Goal: Feedback & Contribution: Leave review/rating

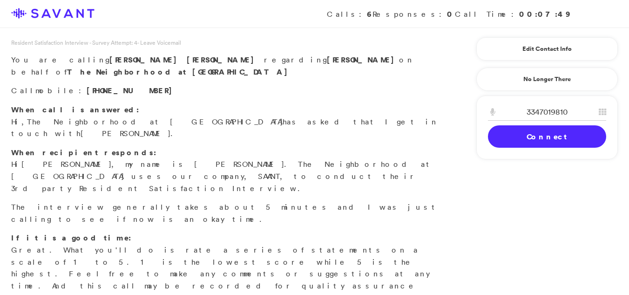
click at [522, 133] on link "Connect" at bounding box center [547, 136] width 118 height 22
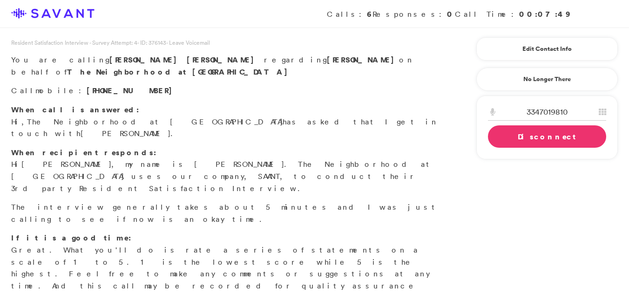
click at [599, 125] on div "Loading Connecting Connect Disconnect" at bounding box center [547, 125] width 118 height 44
click at [570, 131] on link "Disconnect" at bounding box center [547, 136] width 118 height 22
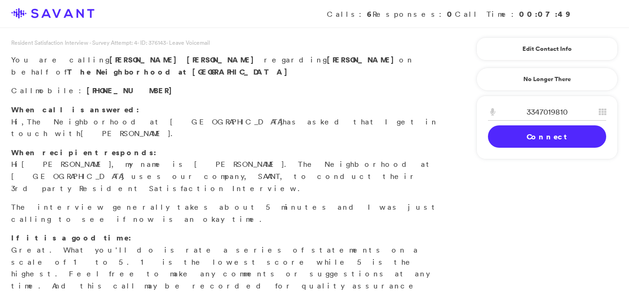
click at [564, 131] on link "Connect" at bounding box center [547, 136] width 118 height 22
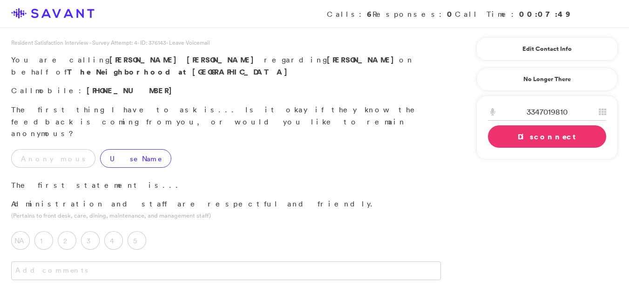
click at [100, 149] on label "Use Name" at bounding box center [135, 158] width 71 height 19
click at [119, 231] on label "4" at bounding box center [113, 240] width 19 height 19
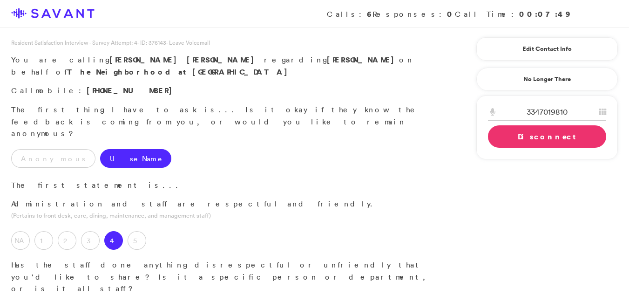
click at [166, 259] on p "Has the staff done anything disrespectful or unfriendly that you'd like to shar…" at bounding box center [225, 277] width 429 height 36
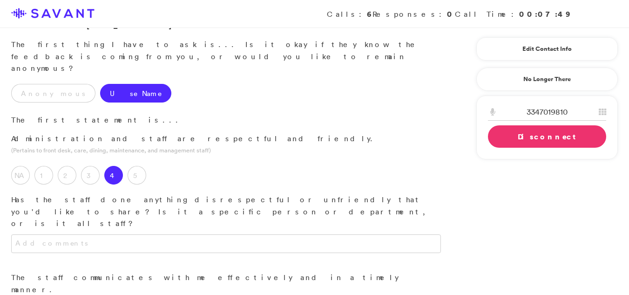
scroll to position [94, 0]
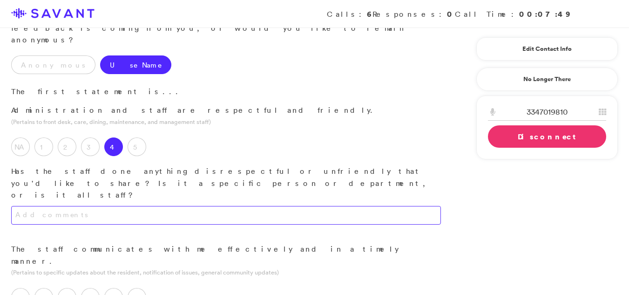
click at [171, 206] on textarea at bounding box center [225, 215] width 429 height 19
type textarea "T"
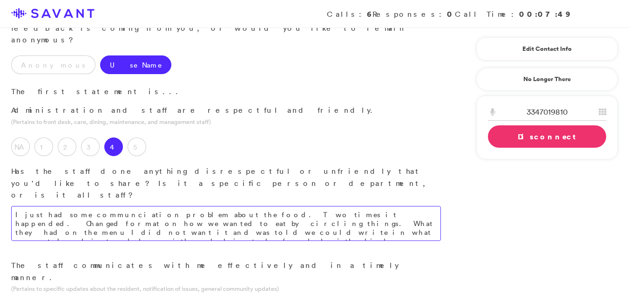
click at [178, 206] on textarea "I just had some communciation problem about the food. Two times it happended. C…" at bounding box center [225, 223] width 429 height 35
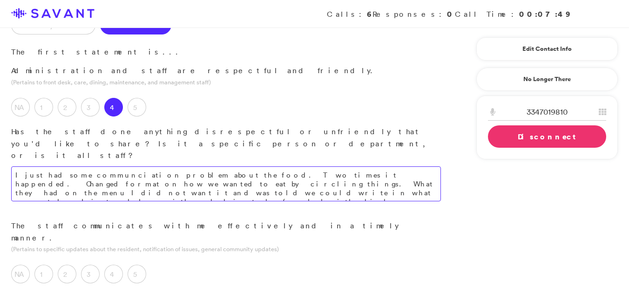
scroll to position [131, 0]
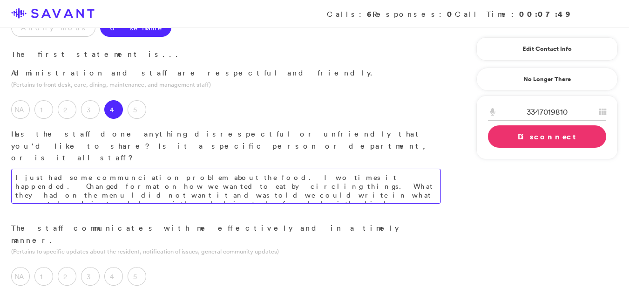
click at [141, 168] on textarea "I just had some communciation problem about the food. Two times it happended. C…" at bounding box center [225, 185] width 429 height 35
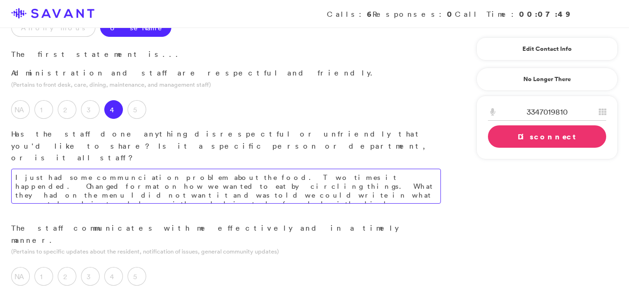
click at [149, 168] on textarea "I just had some communciation problem about the food. Two times it happended. C…" at bounding box center [225, 185] width 429 height 35
type textarea "I just had some communciation problem about the food. Two times it happended. C…"
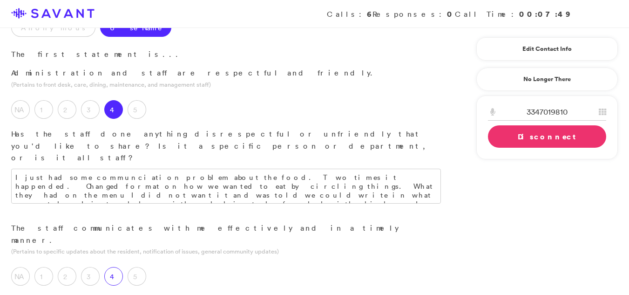
click at [113, 267] on label "4" at bounding box center [113, 276] width 19 height 19
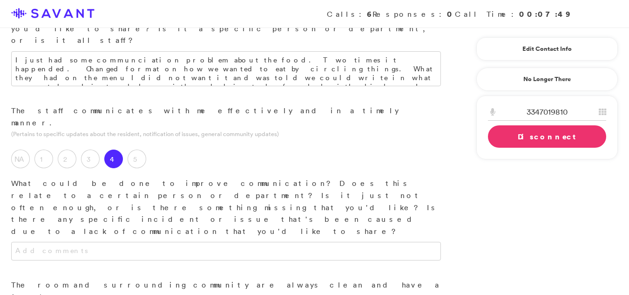
scroll to position [257, 0]
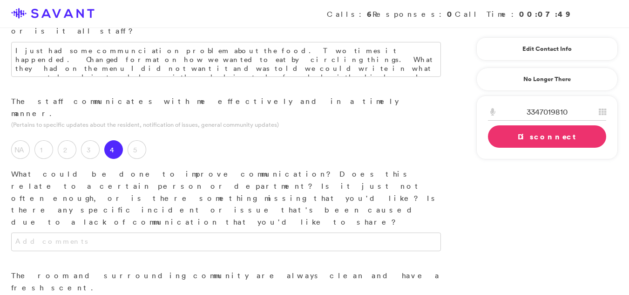
click at [503, 119] on input "3347019810" at bounding box center [547, 111] width 118 height 17
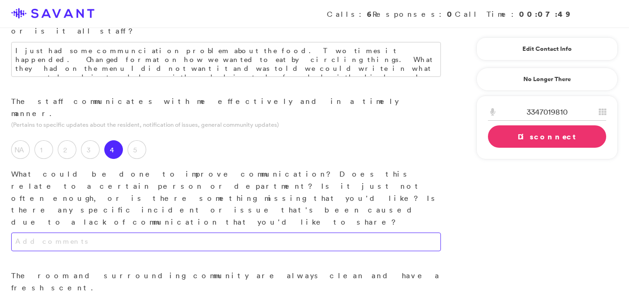
click at [156, 232] on textarea at bounding box center [225, 241] width 429 height 19
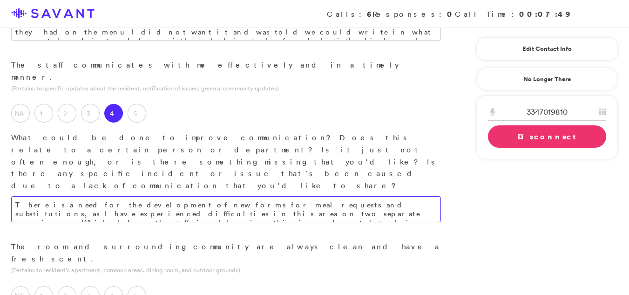
scroll to position [298, 0]
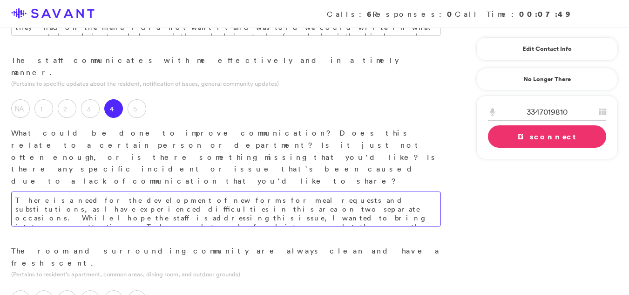
click at [379, 191] on textarea "There is a need for the development of new forms for meal requests and substitu…" at bounding box center [225, 208] width 429 height 35
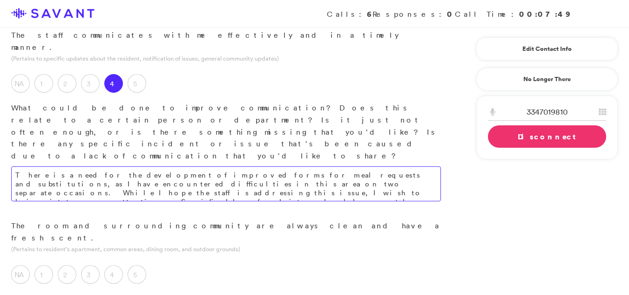
scroll to position [362, 0]
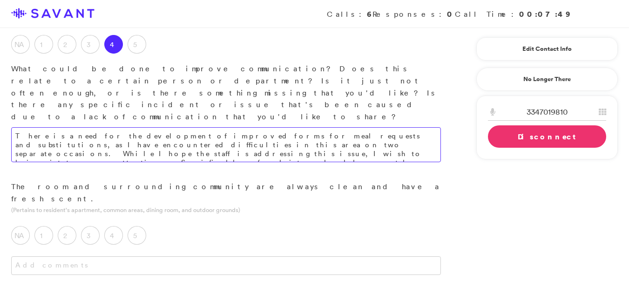
type textarea "There is a need for the development of improved forms for meal requests and sub…"
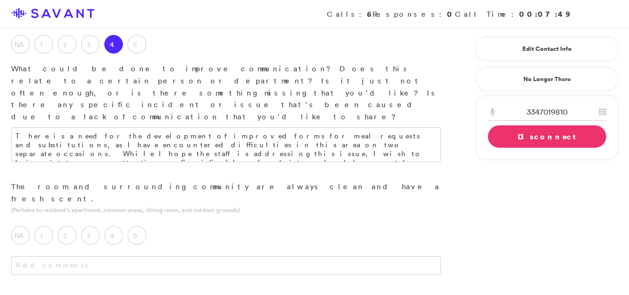
click at [495, 156] on div "3347019810 1 2 A B C 3 D E F 4 G H I 5 J K L 6 M N O 7 P Q R S 8 T U V 9 W X Y …" at bounding box center [546, 127] width 141 height 64
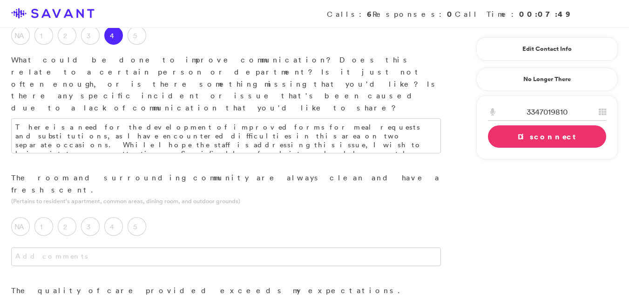
scroll to position [374, 0]
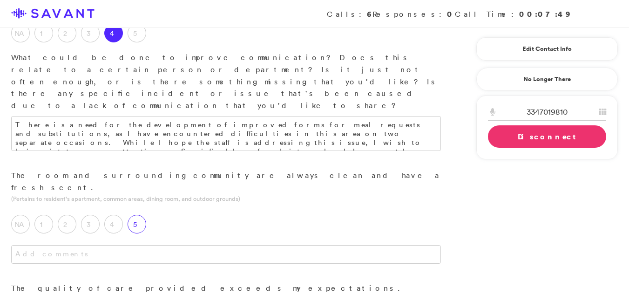
click at [141, 215] on label "5" at bounding box center [136, 224] width 19 height 19
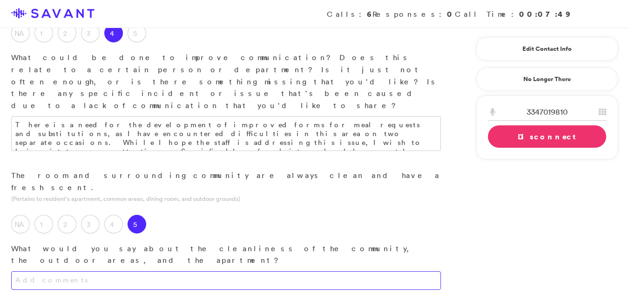
click at [93, 271] on textarea at bounding box center [225, 280] width 429 height 19
click at [88, 271] on textarea at bounding box center [225, 280] width 429 height 19
type textarea "The out door grounds look very nice and clean."
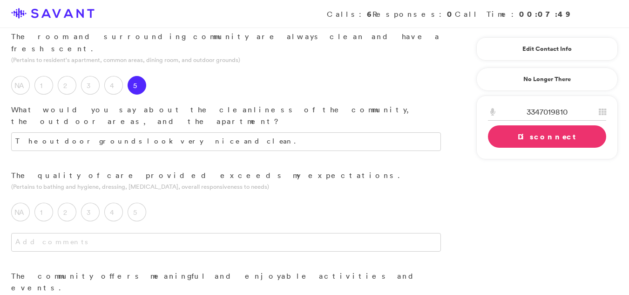
scroll to position [494, 0]
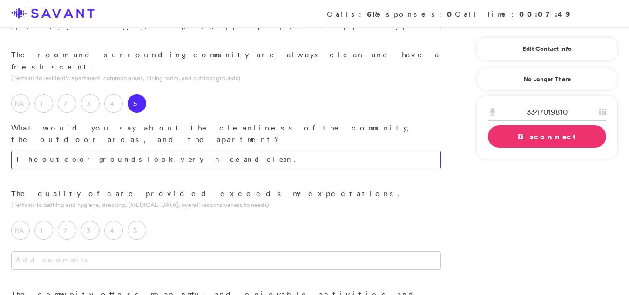
click at [228, 150] on textarea "The out door grounds look very nice and clean." at bounding box center [225, 159] width 429 height 19
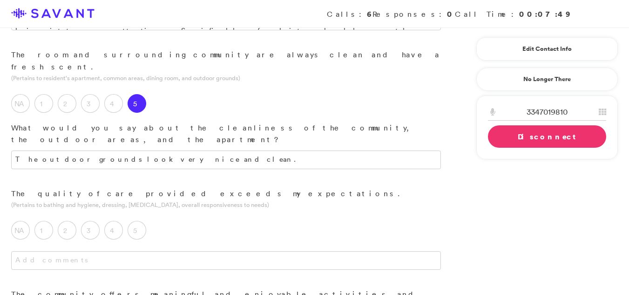
click at [322, 188] on div "The quality of care provided exceeds my expectations. (Pertains to bathing and …" at bounding box center [226, 238] width 452 height 101
click at [141, 221] on label "5" at bounding box center [136, 230] width 19 height 19
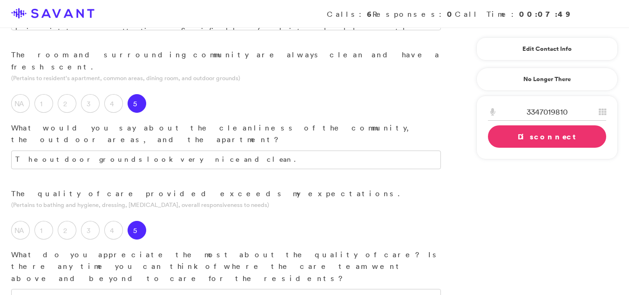
click at [77, 188] on div "The quality of care provided exceeds my expectations. (Pertains to bathing and …" at bounding box center [226, 257] width 452 height 139
click at [61, 288] on textarea at bounding box center [225, 297] width 429 height 19
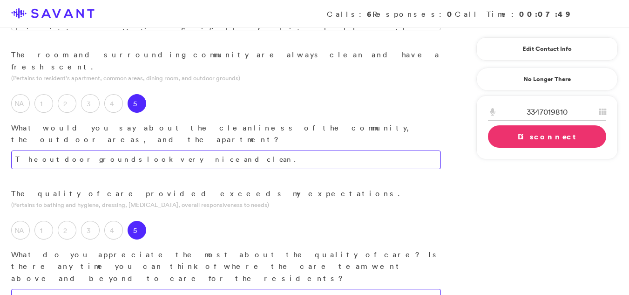
type textarea "I have no issues whith anythiing when it comes to the quality of cae im happy w…"
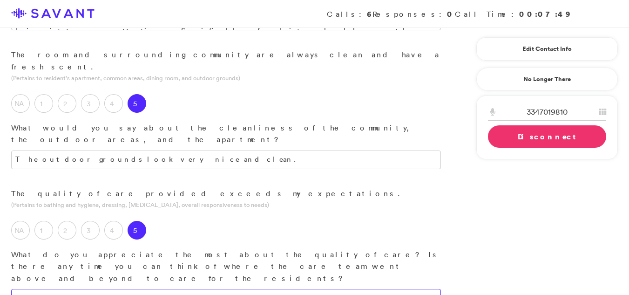
click at [223, 288] on textarea "I have no issues whith anythiing when it comes to the quality of cae im happy w…" at bounding box center [225, 297] width 429 height 19
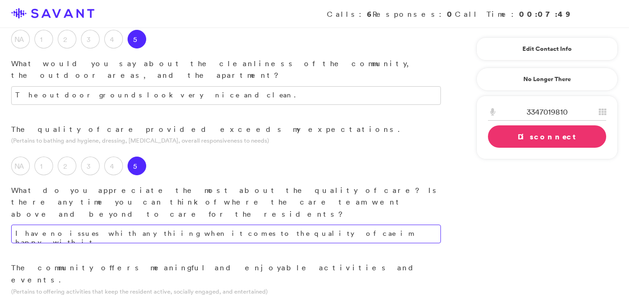
scroll to position [565, 0]
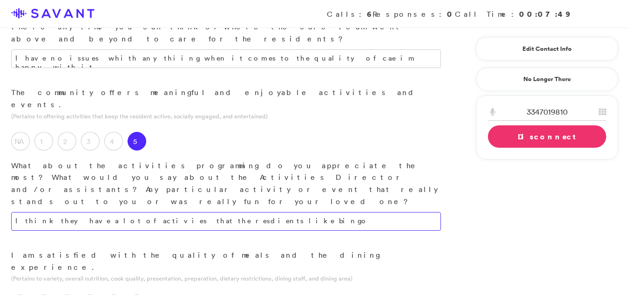
scroll to position [736, 0]
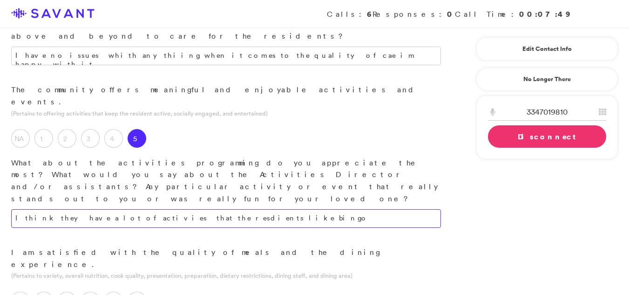
type textarea "I think they have a lot of activies that the resdients like bingo"
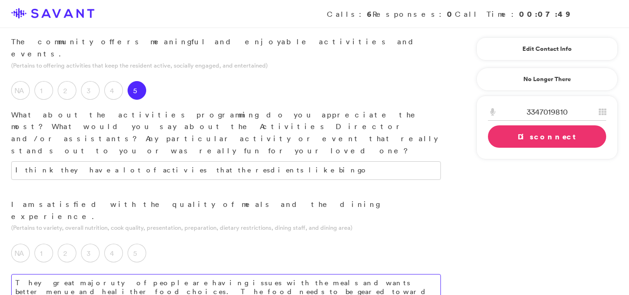
scroll to position [782, 0]
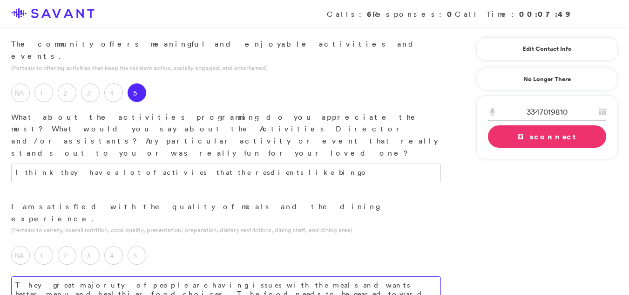
click at [68, 276] on textarea "They great majoruty of people are having issues with the meals and wants better…" at bounding box center [225, 289] width 429 height 26
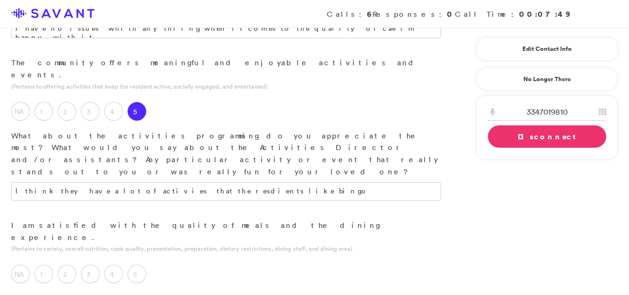
scroll to position [745, 0]
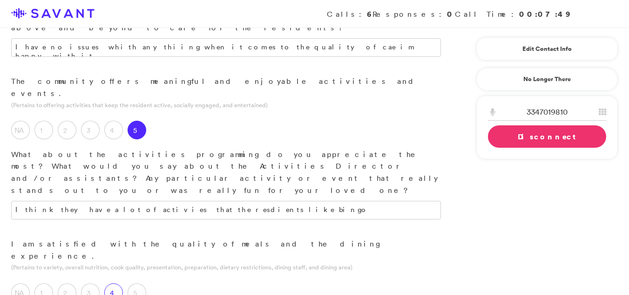
type textarea "They great majority of people are having issues with the meals and wants better…"
click at [110, 283] on label "4" at bounding box center [113, 292] width 19 height 19
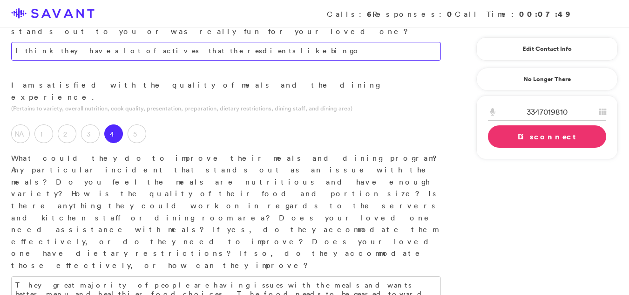
scroll to position [906, 0]
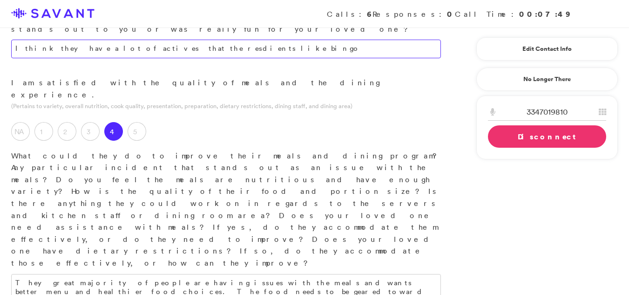
type textarea "I think they have a lot of actives that the resdients like bingo"
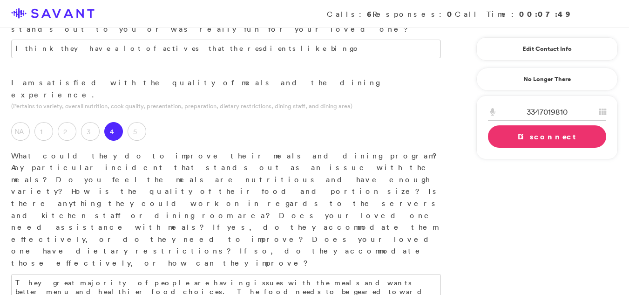
type textarea "I would reccomend friends and family to come there"
paste textarea "is how friendly the people are and how all the houses look nice. T"
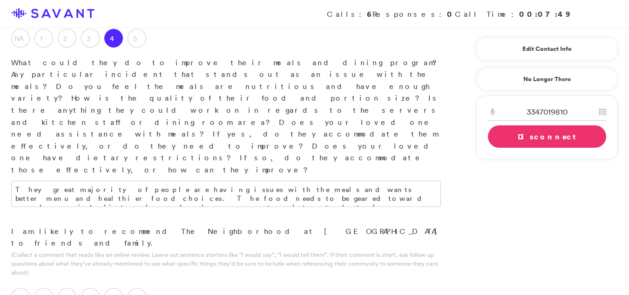
scroll to position [1019, 0]
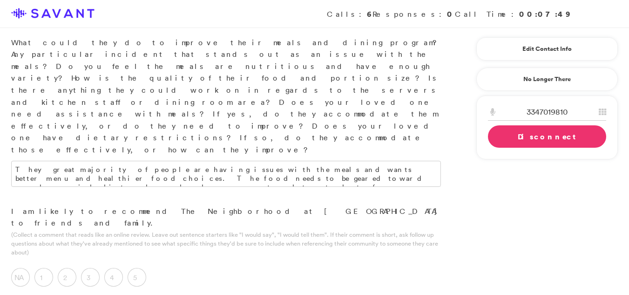
type textarea "What I like the most is how friendly the people are and how all the houses look…"
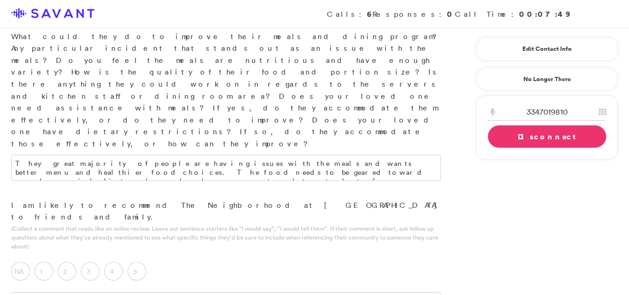
paste textarea "I should be able to have more coffee during the day and at different times of t…"
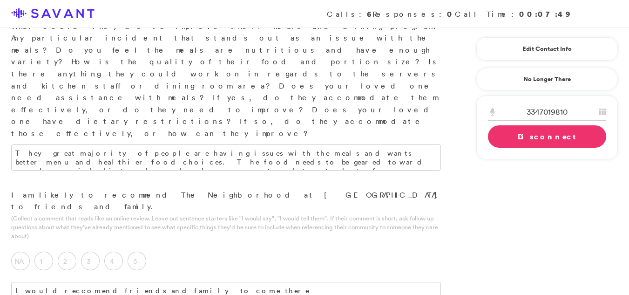
click at [542, 139] on link "Disconnect" at bounding box center [547, 136] width 118 height 22
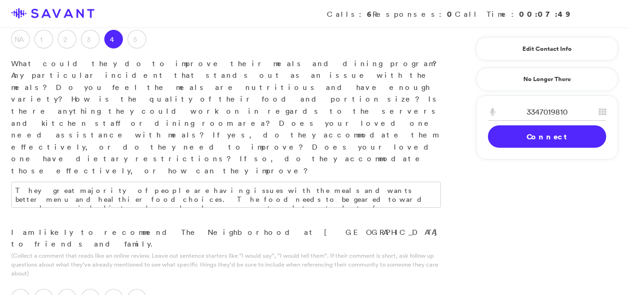
scroll to position [955, 0]
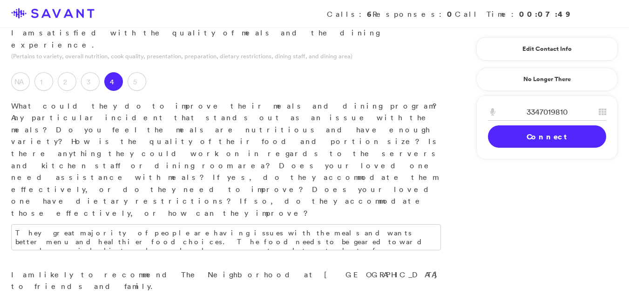
type textarea "I think I should be able to have more coffee during the day and at different ti…"
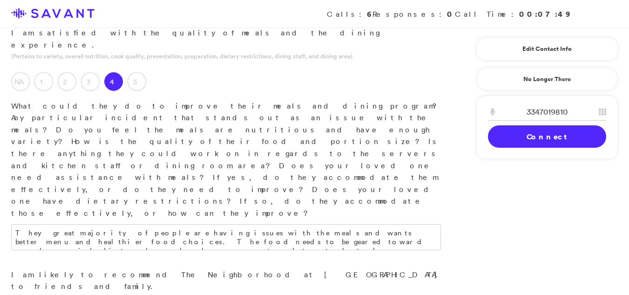
drag, startPoint x: 58, startPoint y: 157, endPoint x: 63, endPoint y: 160, distance: 5.4
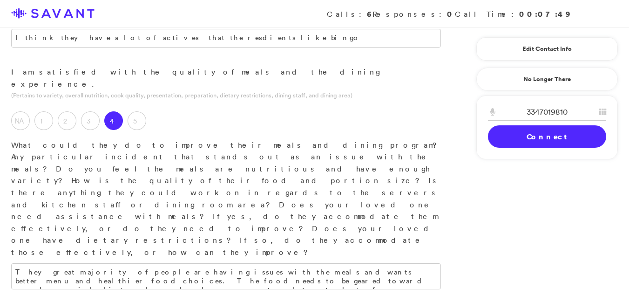
scroll to position [919, 0]
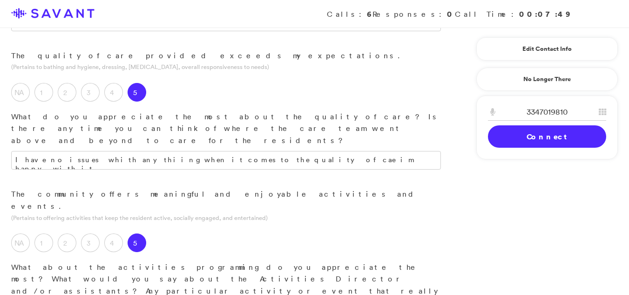
scroll to position [613, 0]
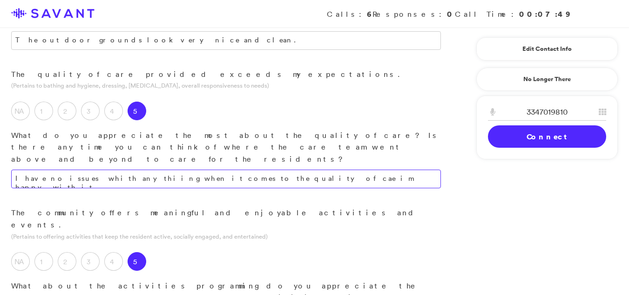
type textarea "I would recommend friends and family to come here."
click at [288, 169] on textarea "I have no issues whith anythiing when it comes to the quality of cae im happy w…" at bounding box center [225, 178] width 429 height 19
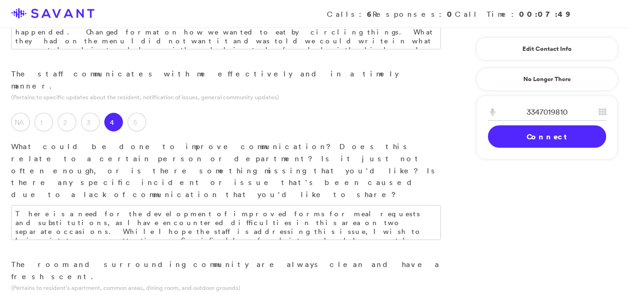
scroll to position [275, 0]
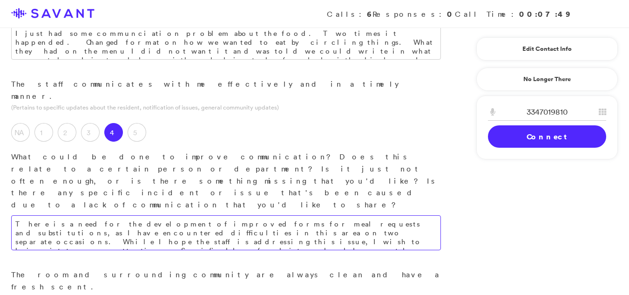
type textarea "I am entirely satisfied with the quality of care provided."
click at [392, 215] on textarea "There is a need for the development of improved forms for meal requests and sub…" at bounding box center [225, 232] width 429 height 35
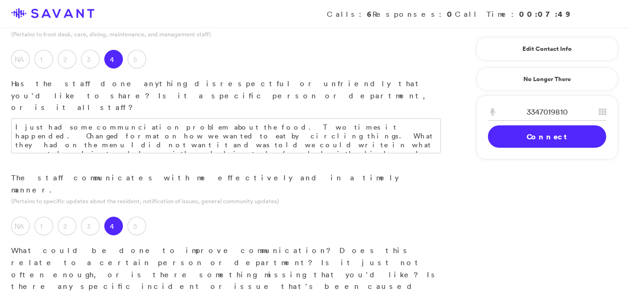
scroll to position [101, 0]
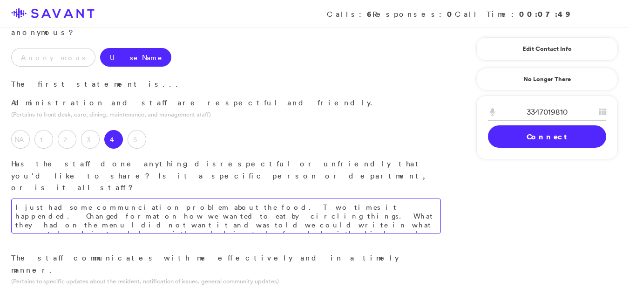
type textarea "There is a need for the development of improved forms for meal requests and sub…"
click at [288, 198] on textarea "I just had some communciation problem about the food. Two times it happended. C…" at bounding box center [225, 215] width 429 height 35
click at [263, 198] on textarea "I just had some communciation problem about the food. Two times it happended. C…" at bounding box center [225, 215] width 429 height 35
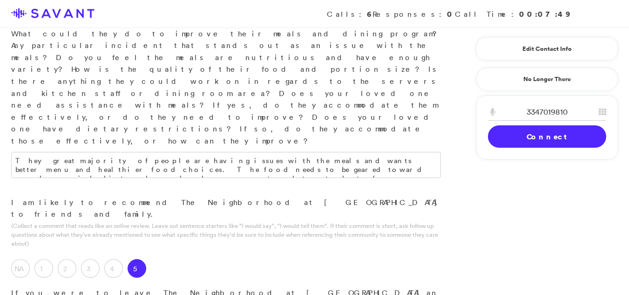
scroll to position [1038, 0]
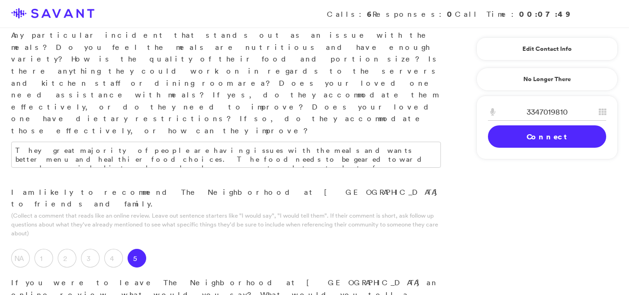
type textarea "I experienced communication issues regarding meals on two separate occasions. T…"
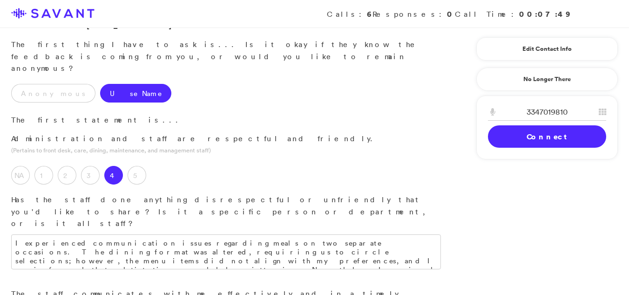
scroll to position [34, 0]
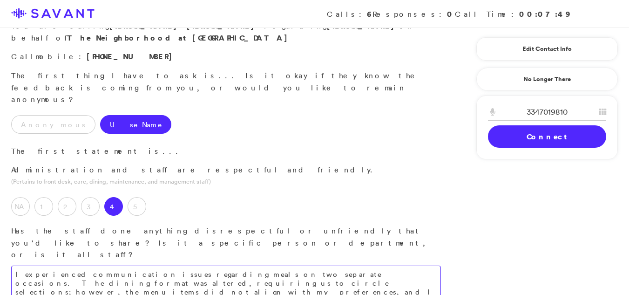
type textarea "I believe there is a need for increased coffee accessibility throughout the day…"
click at [390, 265] on textarea "I experienced communication issues regarding meals on two separate occasions. T…" at bounding box center [225, 282] width 429 height 35
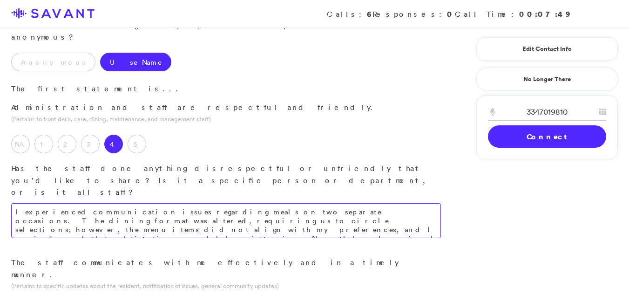
click at [429, 203] on textarea "I experienced communication issues regarding meals on two separate occasions. T…" at bounding box center [225, 220] width 429 height 35
click at [397, 203] on textarea "I experienced communication issues regarding meals on two separate occasions. T…" at bounding box center [225, 220] width 429 height 35
drag, startPoint x: 610, startPoint y: 230, endPoint x: 570, endPoint y: 226, distance: 39.3
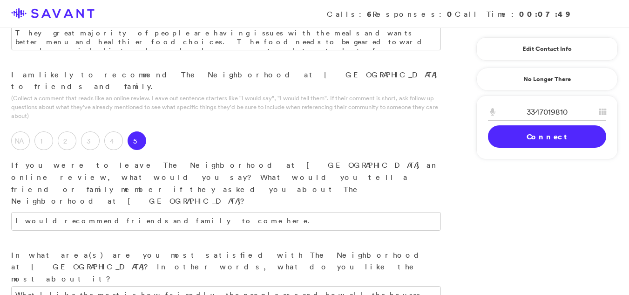
scroll to position [1259, 0]
